Goal: Transaction & Acquisition: Purchase product/service

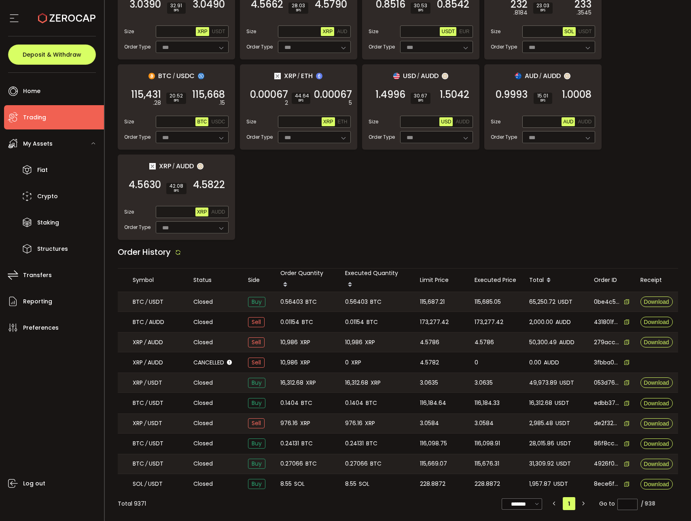
scroll to position [0, 52]
click at [540, 419] on span "2,985.48" at bounding box center [541, 423] width 24 height 9
copy span "2,985.48"
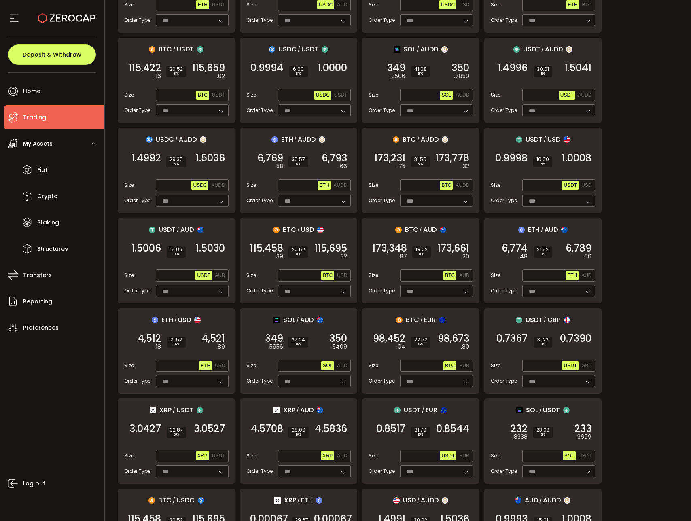
scroll to position [52, 0]
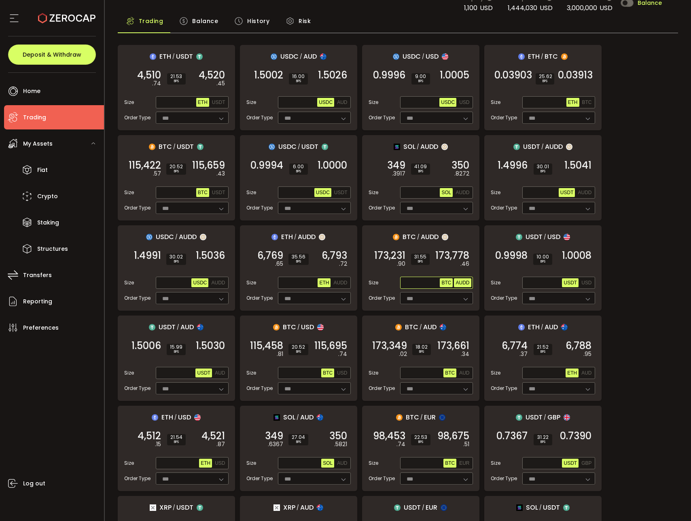
click at [462, 284] on span "AUDD" at bounding box center [463, 283] width 14 height 6
click at [409, 285] on input "text" at bounding box center [421, 283] width 38 height 9
type input "*****"
click at [400, 260] on em ".16" at bounding box center [403, 264] width 6 height 8
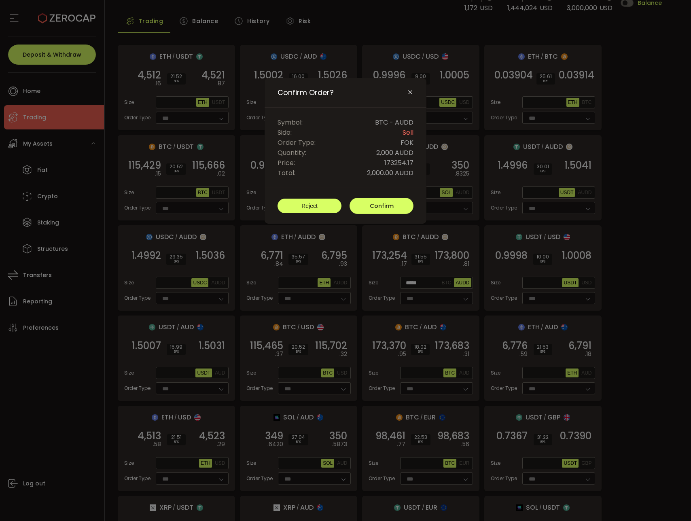
click at [331, 206] on button "Reject" at bounding box center [310, 206] width 64 height 15
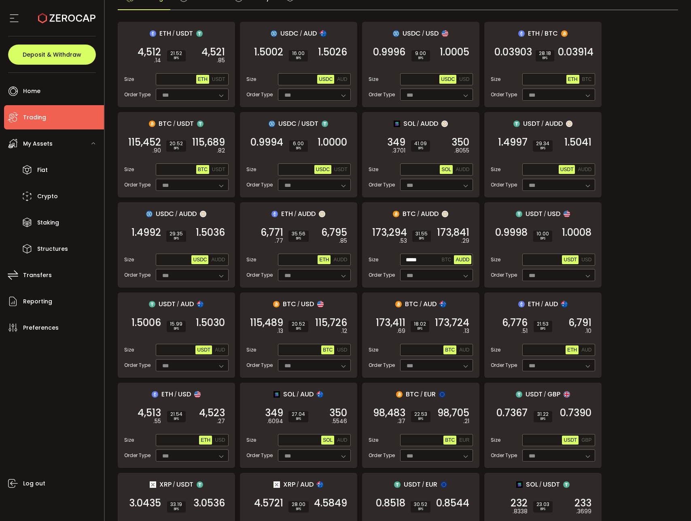
scroll to position [92, 0]
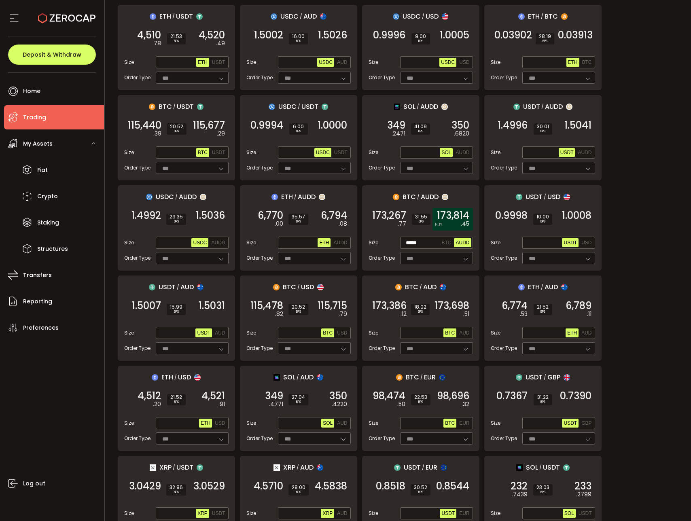
click at [450, 219] on span "173,814" at bounding box center [453, 216] width 32 height 8
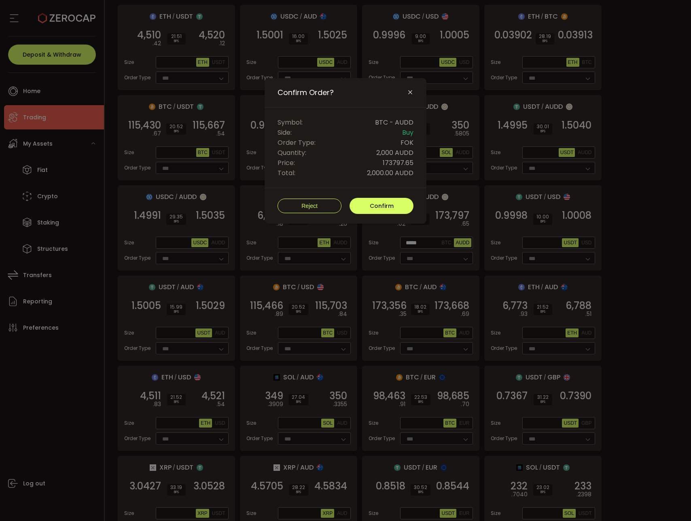
click at [412, 99] on div "Confirm Order?" at bounding box center [346, 93] width 162 height 30
click at [411, 96] on button "Close" at bounding box center [410, 92] width 6 height 7
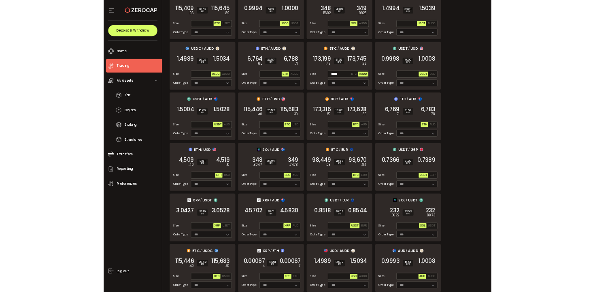
scroll to position [185, 0]
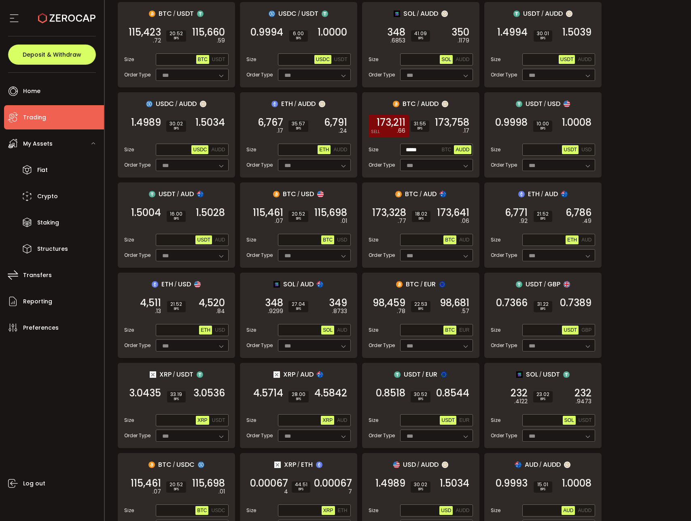
click at [388, 121] on span "173,211" at bounding box center [391, 123] width 29 height 8
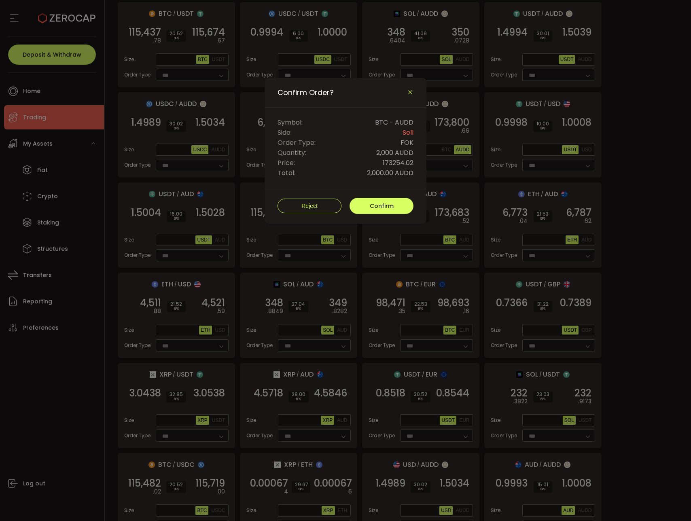
click at [412, 93] on icon "Close" at bounding box center [410, 92] width 6 height 6
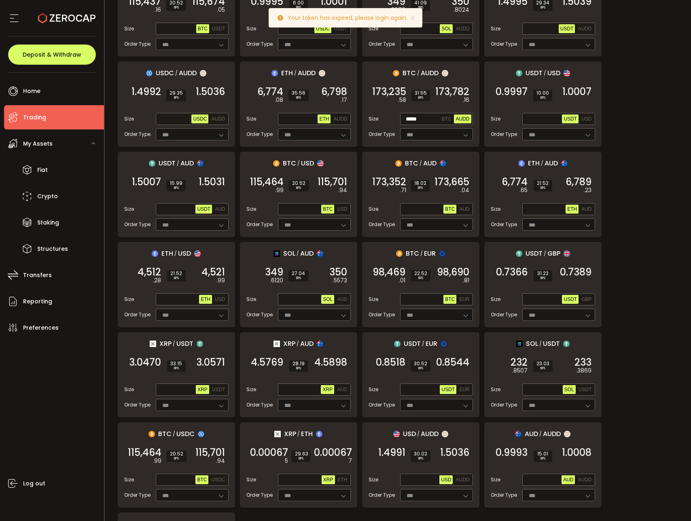
scroll to position [0, 67]
